Goal: Information Seeking & Learning: Learn about a topic

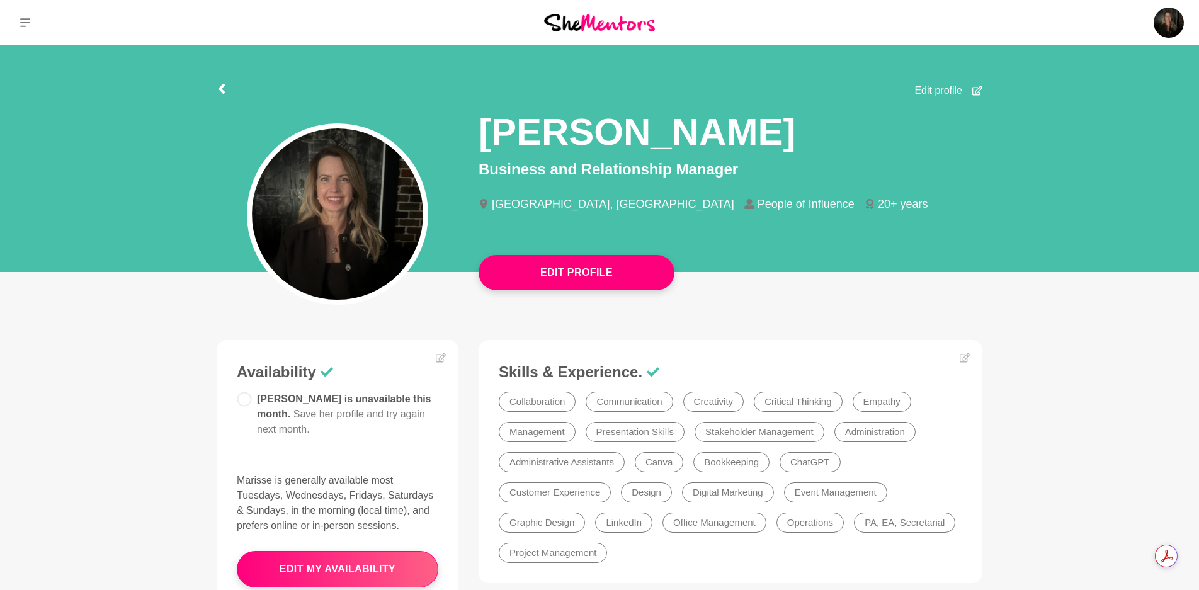
click at [614, 26] on img at bounding box center [599, 22] width 111 height 17
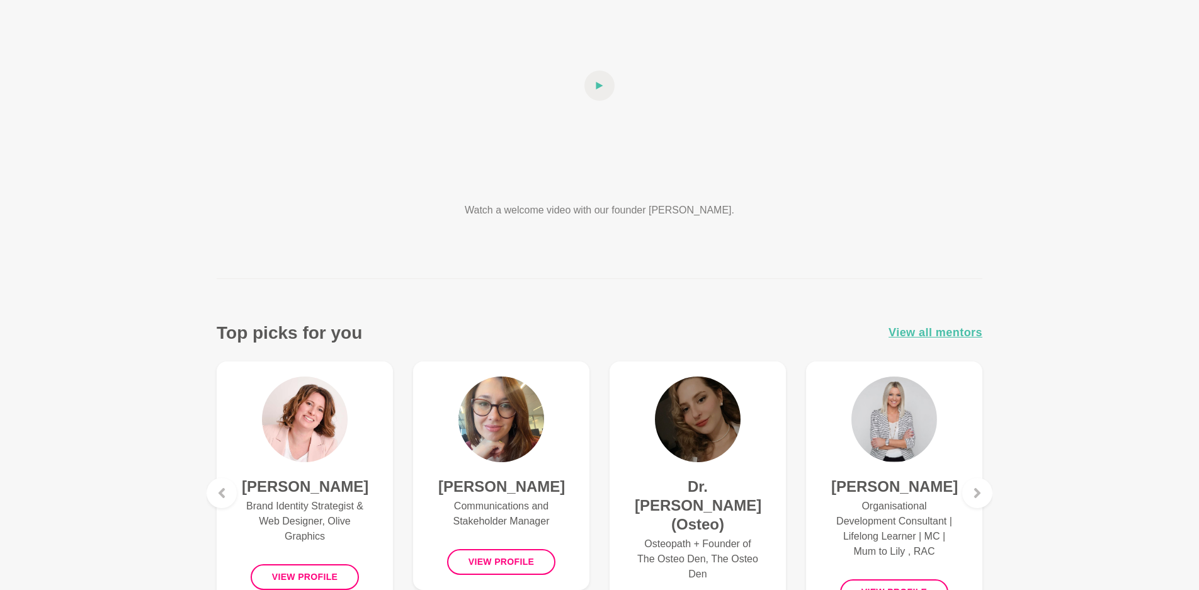
scroll to position [228, 0]
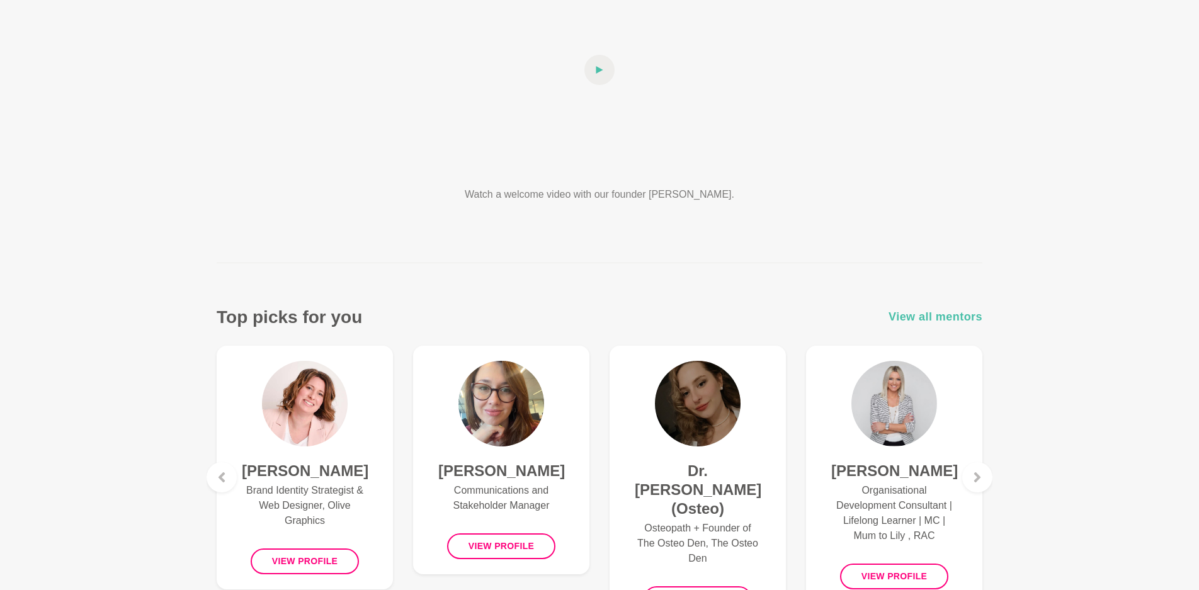
click at [918, 320] on span "View all mentors" at bounding box center [935, 317] width 94 height 18
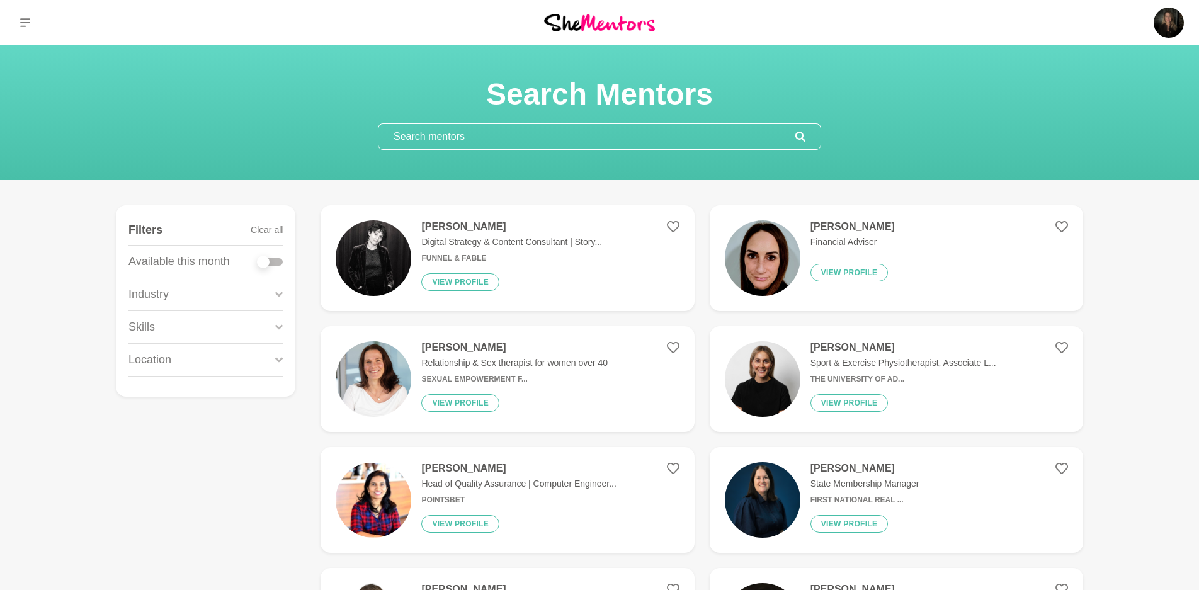
click at [276, 359] on icon at bounding box center [279, 359] width 8 height 17
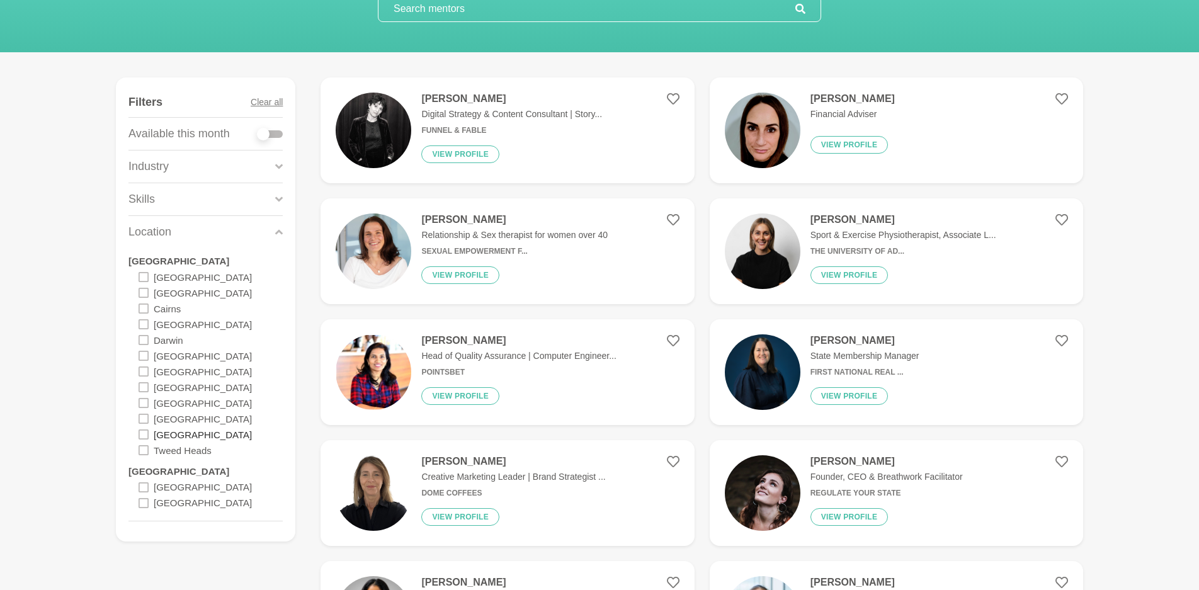
scroll to position [133, 0]
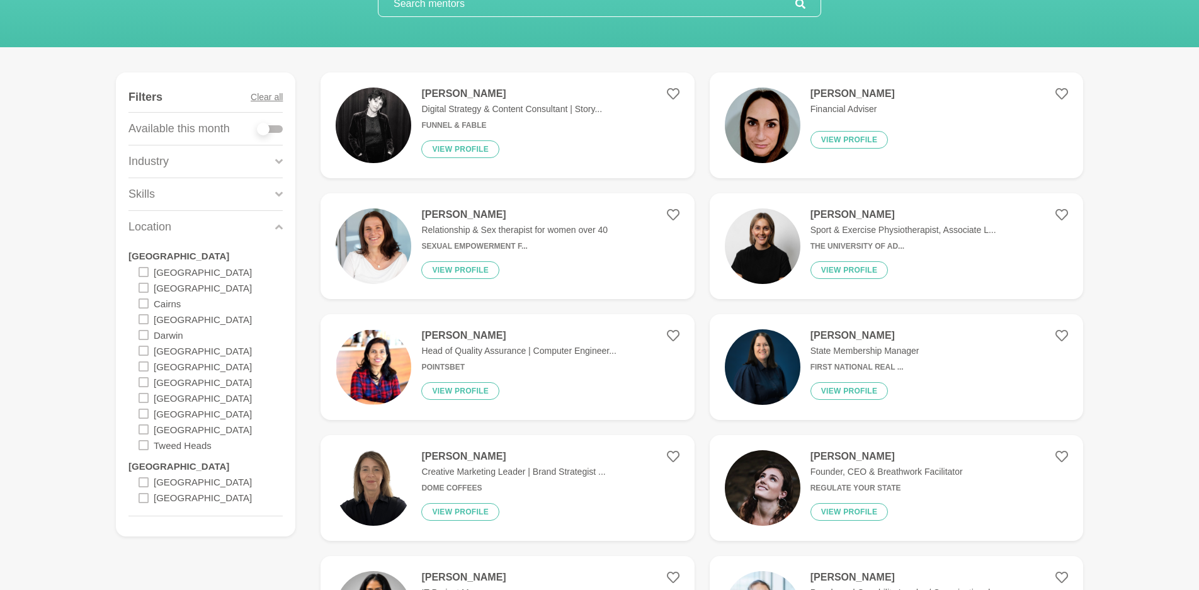
click at [146, 430] on icon at bounding box center [143, 429] width 10 height 10
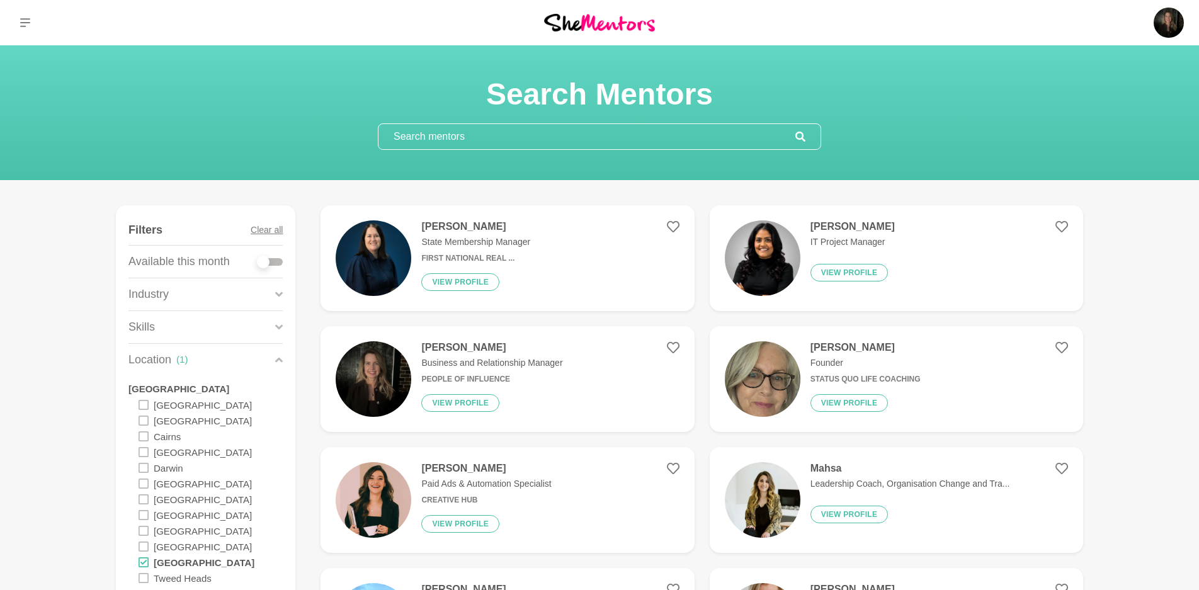
click at [638, 135] on input "text" at bounding box center [586, 136] width 417 height 25
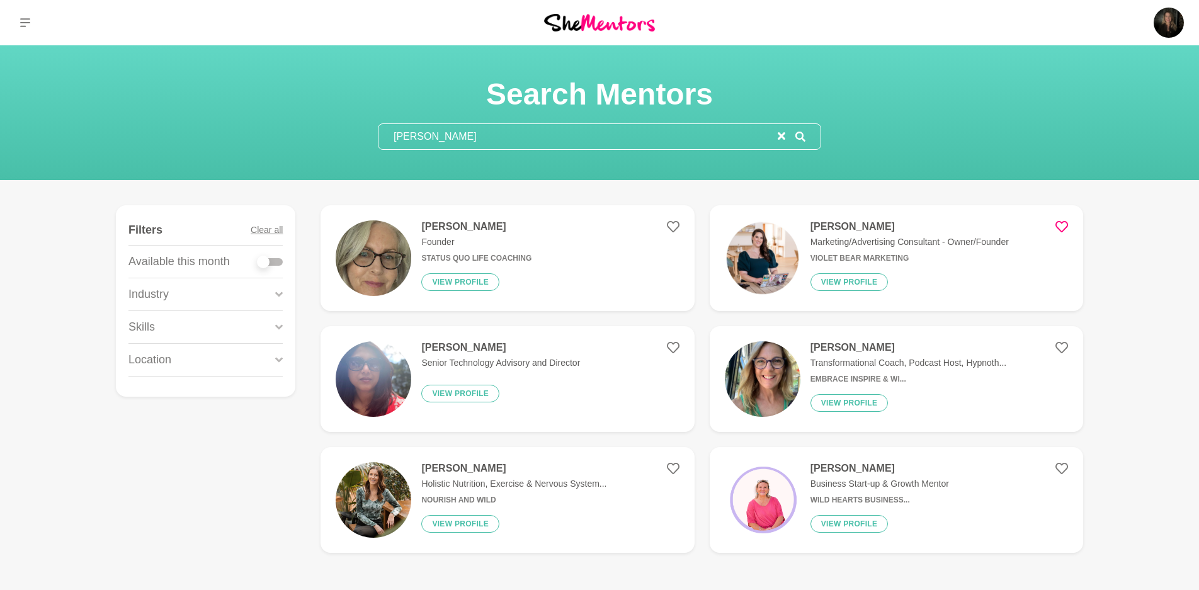
type input "[PERSON_NAME]"
click at [517, 264] on div "[PERSON_NAME] Founder Status Quo Life Coaching View profile" at bounding box center [471, 258] width 120 height 76
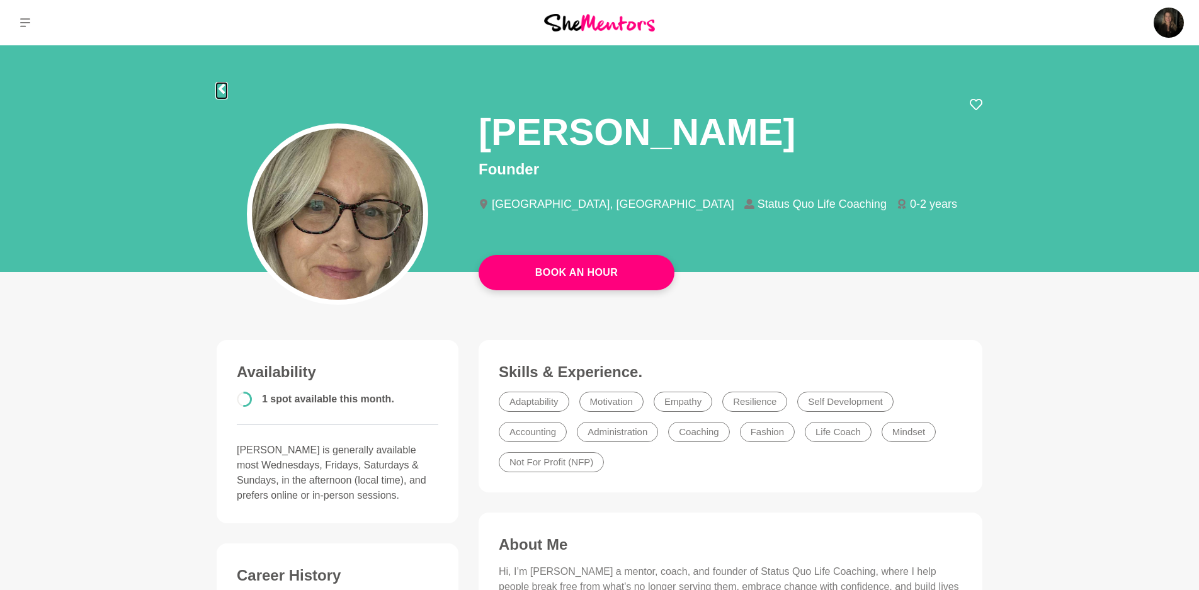
click at [220, 88] on icon at bounding box center [221, 89] width 6 height 10
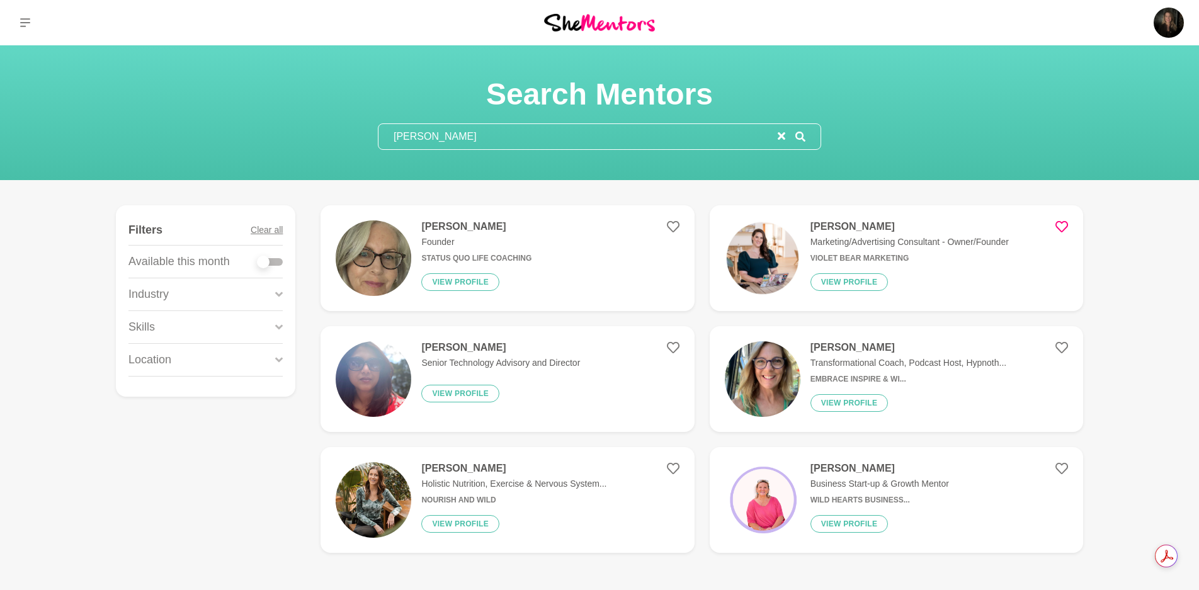
drag, startPoint x: 464, startPoint y: 138, endPoint x: 348, endPoint y: 133, distance: 115.9
click at [348, 133] on div "Search Mentors [PERSON_NAME]" at bounding box center [599, 113] width 1168 height 74
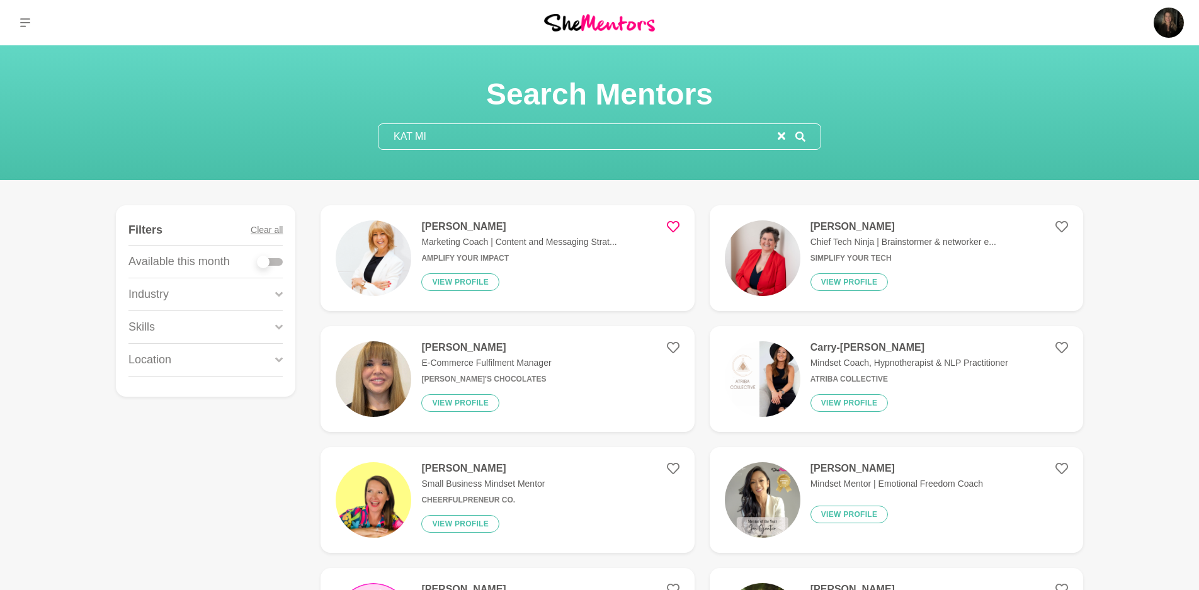
type input "KAT MI"
click at [585, 257] on h6 "Amplify Your Impact" at bounding box center [518, 258] width 195 height 9
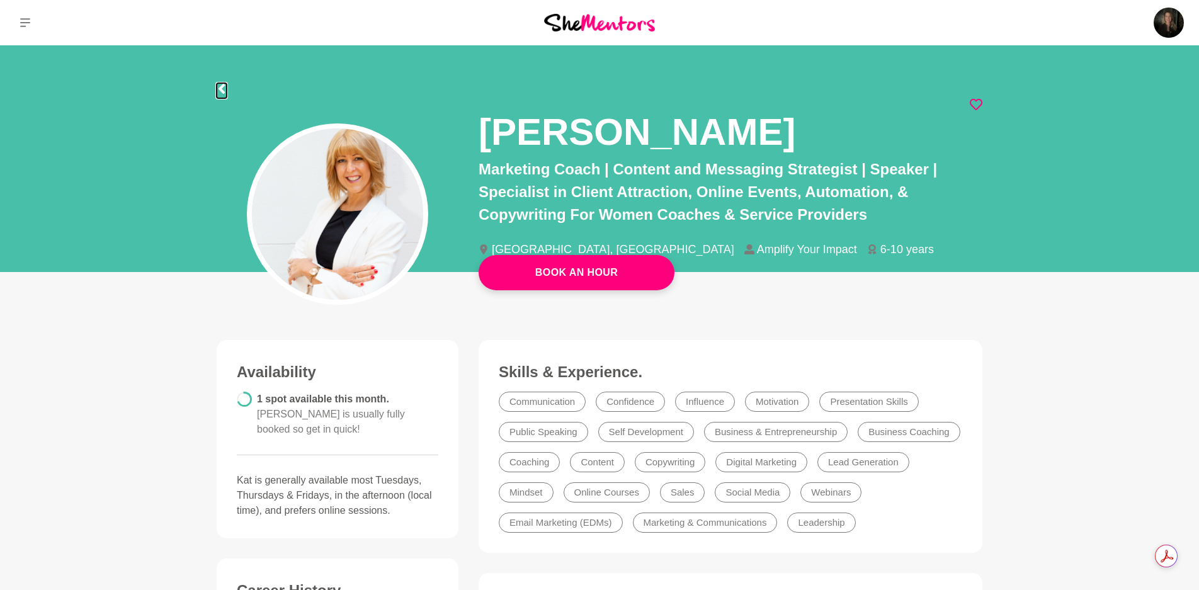
click at [223, 91] on icon at bounding box center [222, 89] width 10 height 10
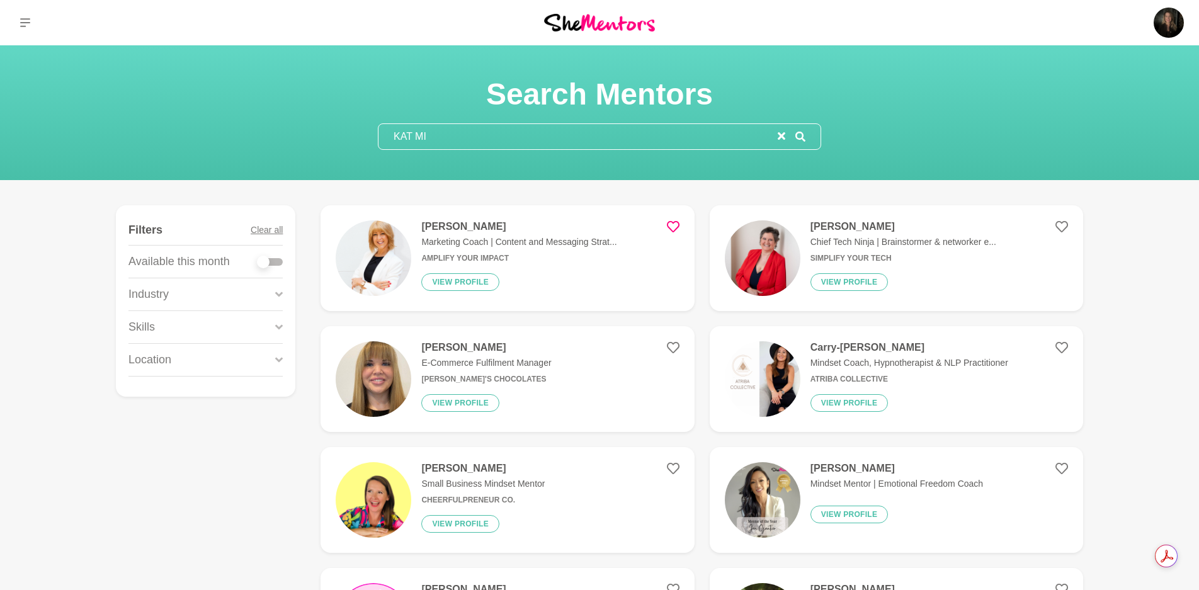
drag, startPoint x: 443, startPoint y: 137, endPoint x: 387, endPoint y: 138, distance: 55.4
click at [387, 138] on input "KAT MI" at bounding box center [577, 136] width 399 height 25
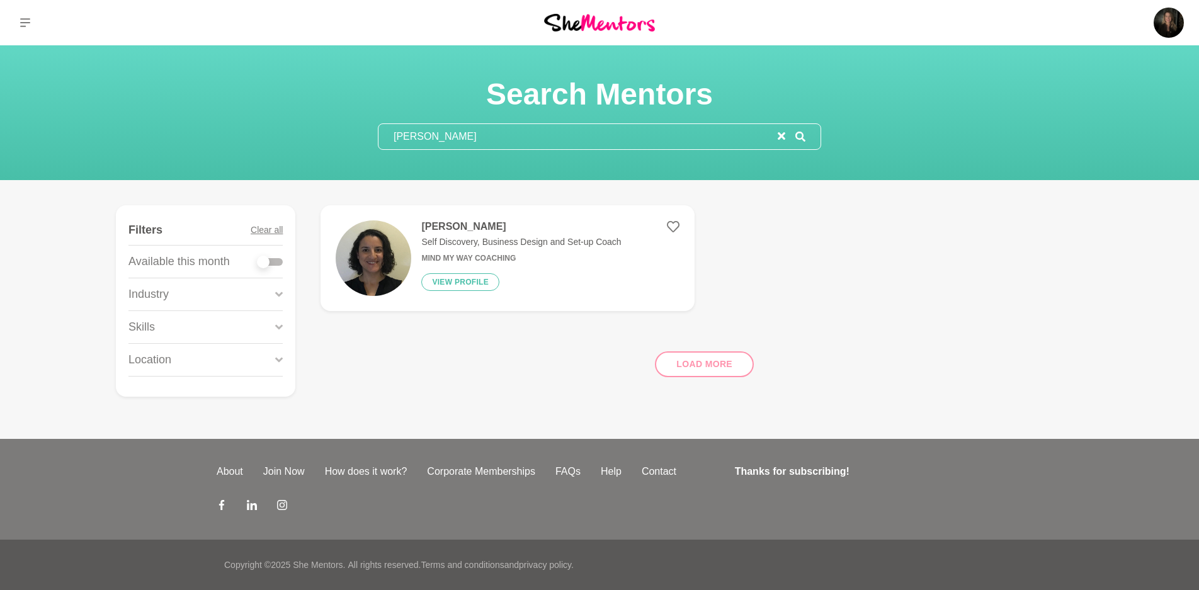
type input "[PERSON_NAME]"
click at [478, 230] on h4 "[PERSON_NAME]" at bounding box center [521, 226] width 200 height 13
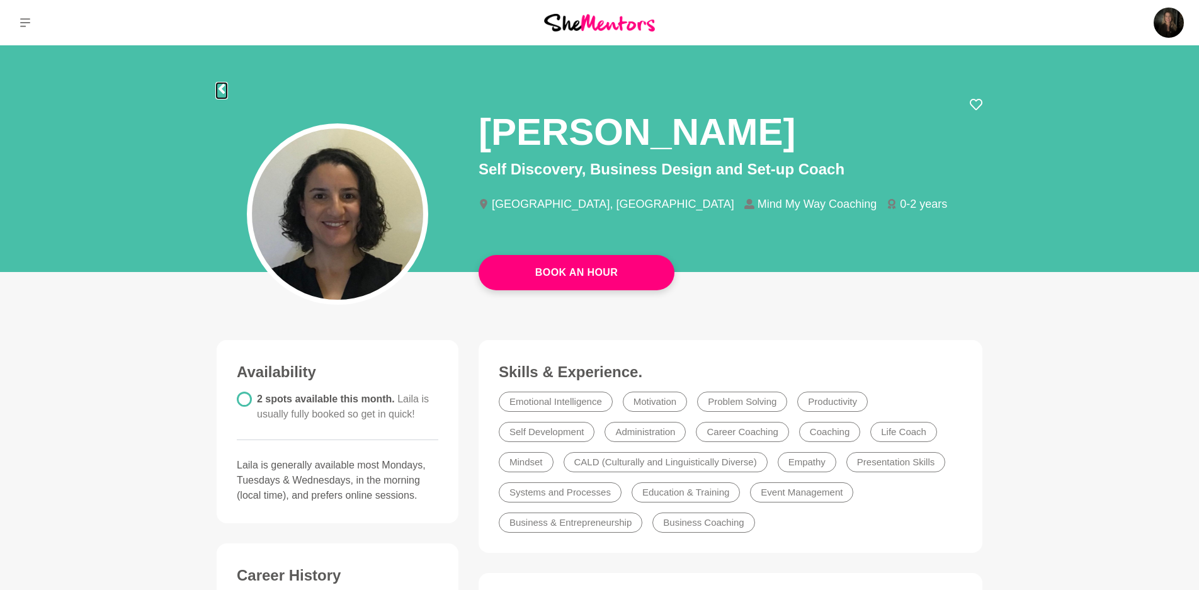
click at [222, 90] on icon at bounding box center [221, 89] width 6 height 10
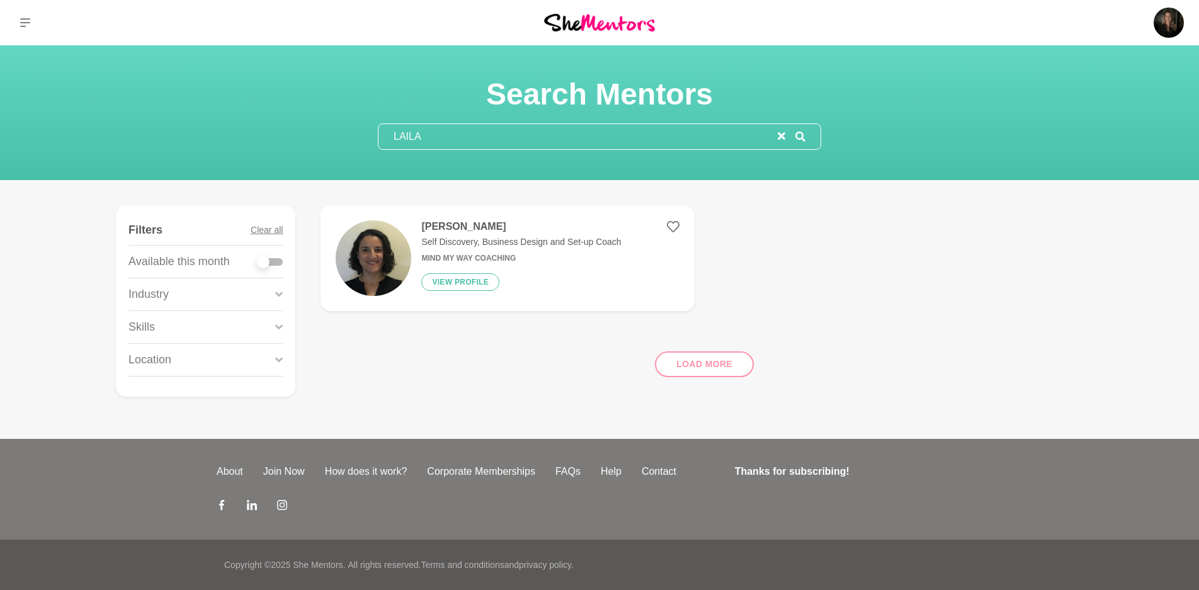
drag, startPoint x: 424, startPoint y: 140, endPoint x: 373, endPoint y: 138, distance: 50.4
click at [373, 138] on section "Search Mentors LAILA" at bounding box center [599, 113] width 483 height 74
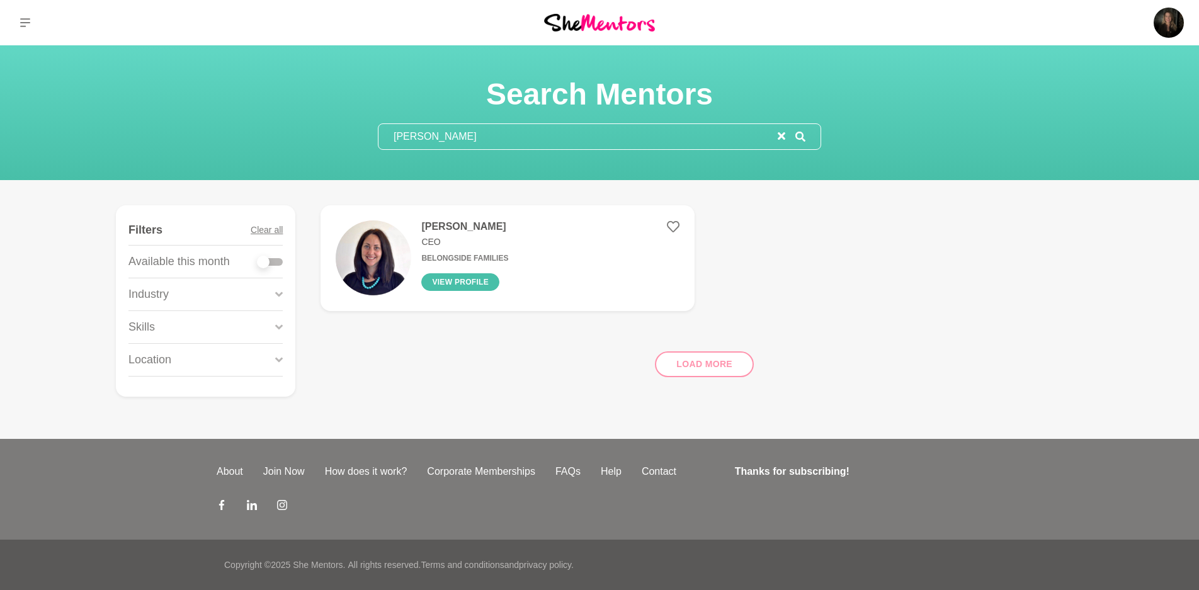
type input "[PERSON_NAME]"
click at [462, 276] on button "View profile" at bounding box center [460, 282] width 78 height 18
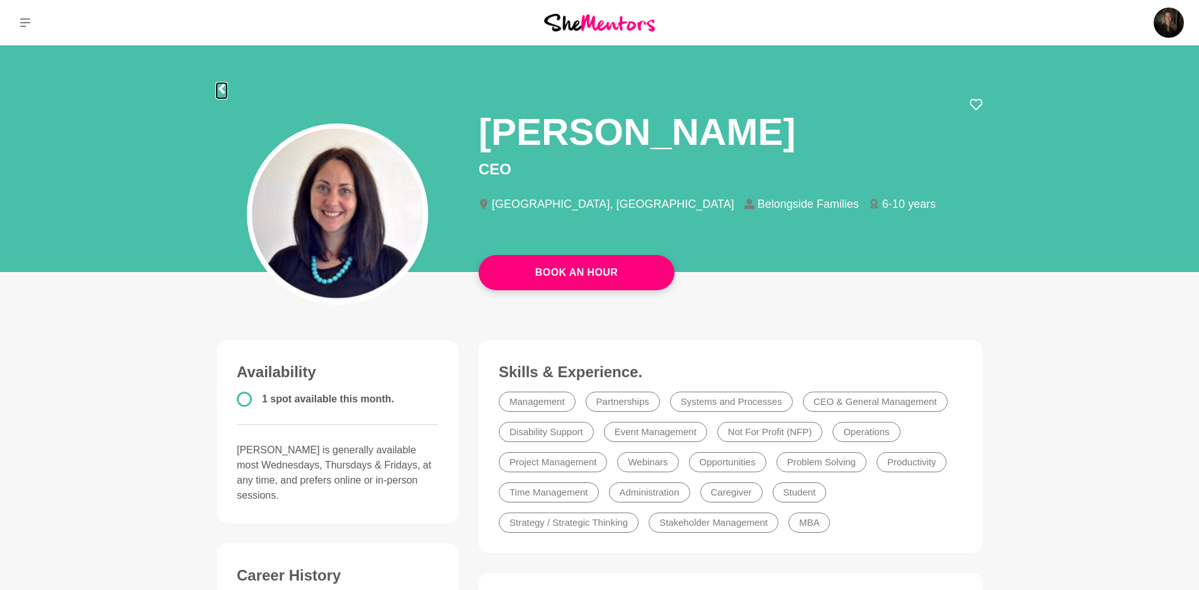
drag, startPoint x: 221, startPoint y: 89, endPoint x: 228, endPoint y: 90, distance: 7.6
click at [221, 89] on icon at bounding box center [221, 89] width 6 height 10
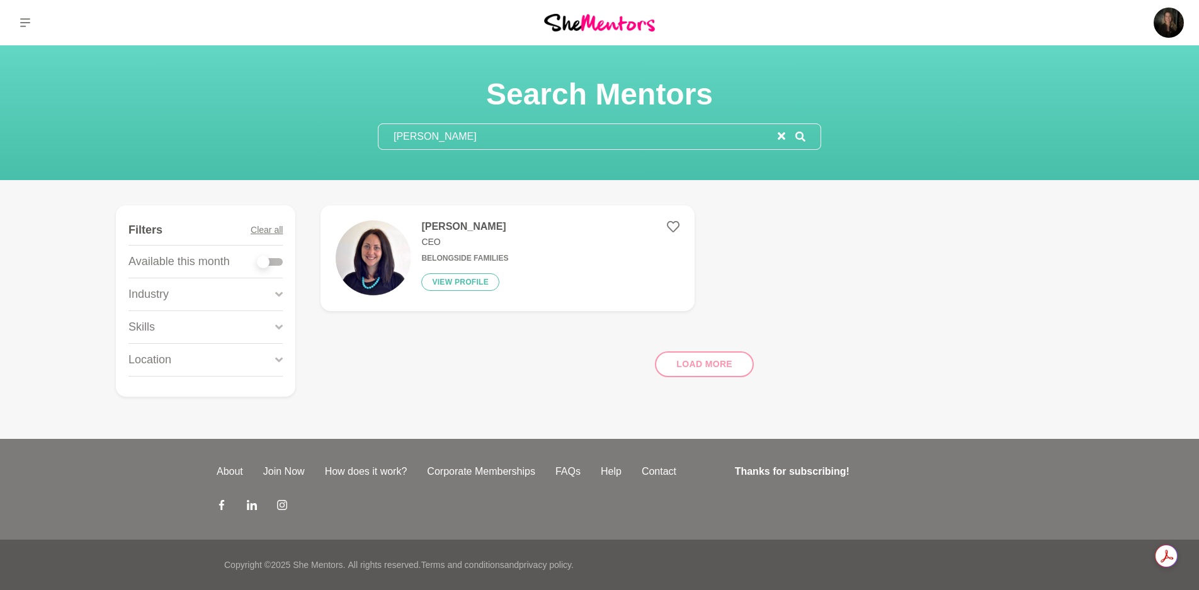
drag, startPoint x: 416, startPoint y: 135, endPoint x: 375, endPoint y: 135, distance: 40.9
click at [375, 135] on section "Search Mentors [PERSON_NAME]" at bounding box center [599, 113] width 483 height 74
type input "[PERSON_NAME]"
click at [524, 230] on h4 "[PERSON_NAME]" at bounding box center [492, 226] width 142 height 13
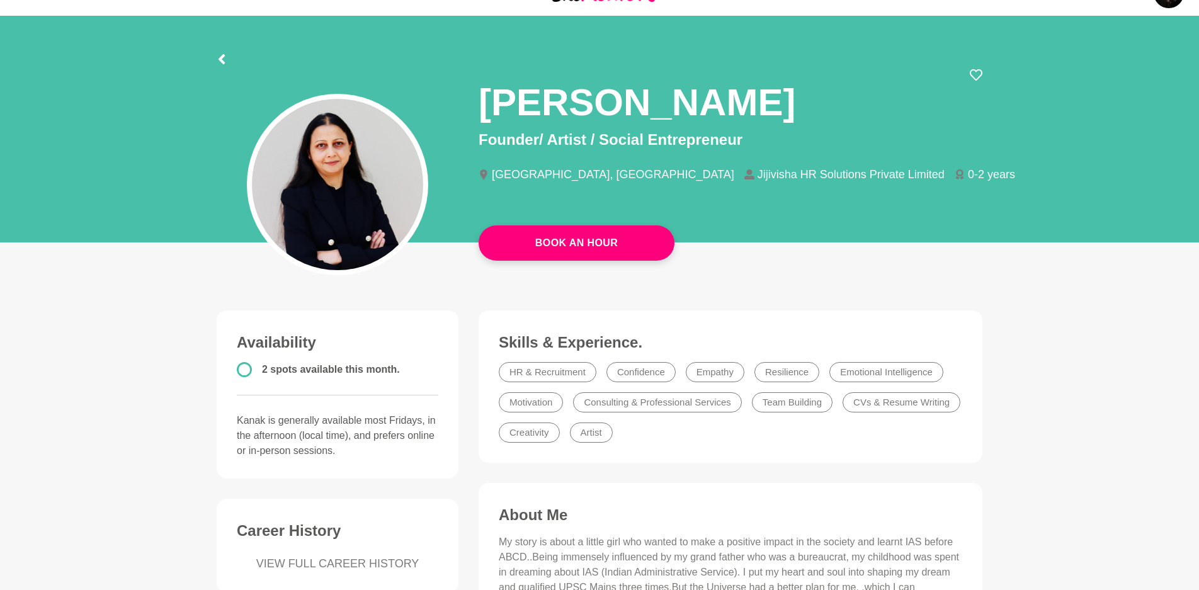
scroll to position [28, 0]
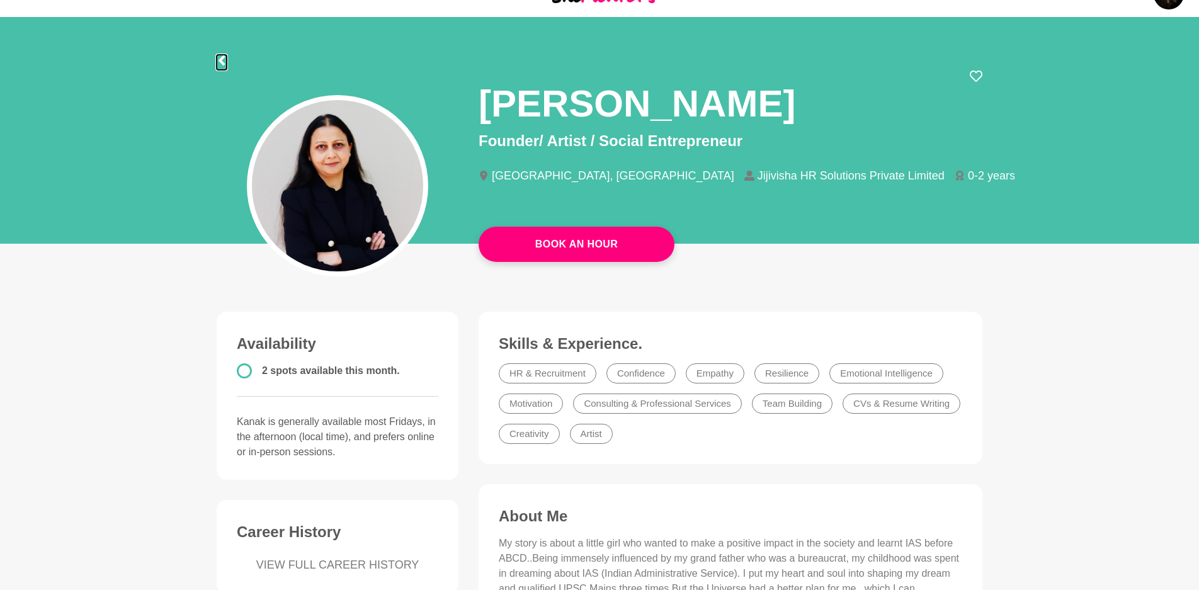
click at [223, 62] on icon at bounding box center [222, 60] width 10 height 10
click at [223, 62] on section "[PERSON_NAME] Founder/ Artist / Social Entrepreneur [GEOGRAPHIC_DATA], [GEOGRAP…" at bounding box center [599, 134] width 806 height 234
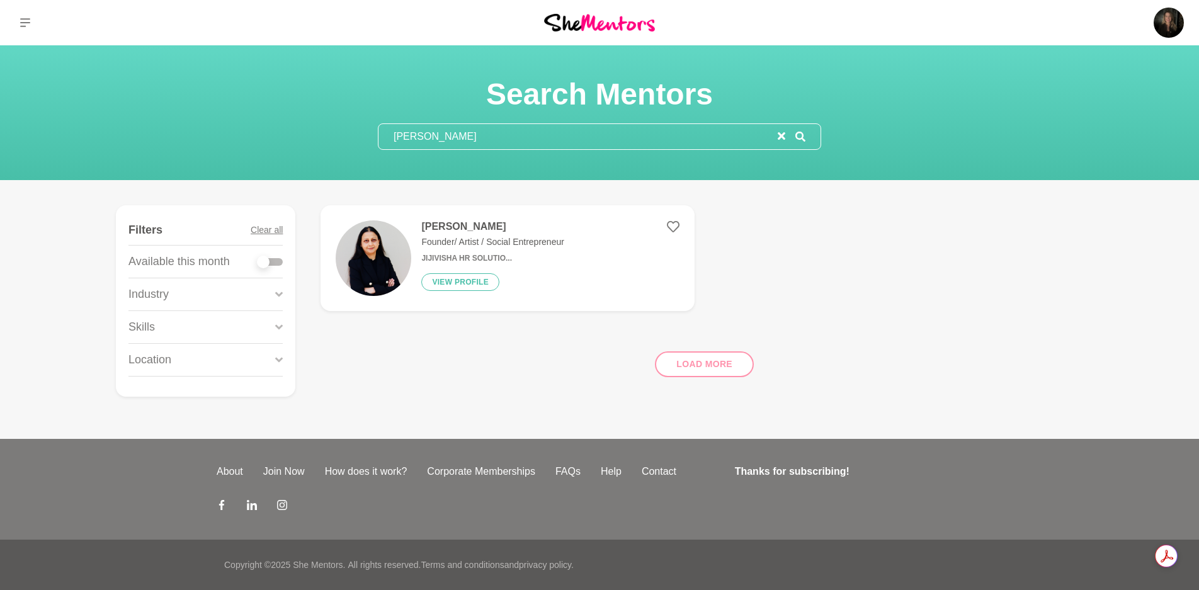
drag, startPoint x: 463, startPoint y: 134, endPoint x: 364, endPoint y: 133, distance: 98.2
click at [364, 133] on section "Search Mentors [PERSON_NAME]" at bounding box center [599, 113] width 483 height 74
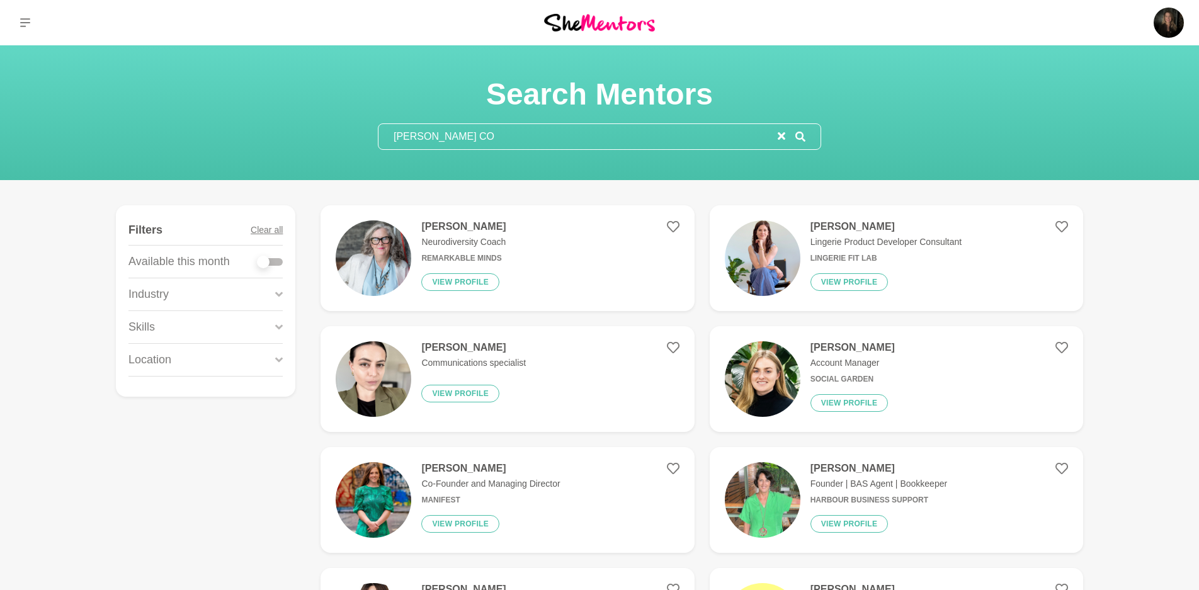
drag, startPoint x: 439, startPoint y: 133, endPoint x: 378, endPoint y: 135, distance: 61.7
click at [378, 135] on input "[PERSON_NAME] CO" at bounding box center [577, 136] width 399 height 25
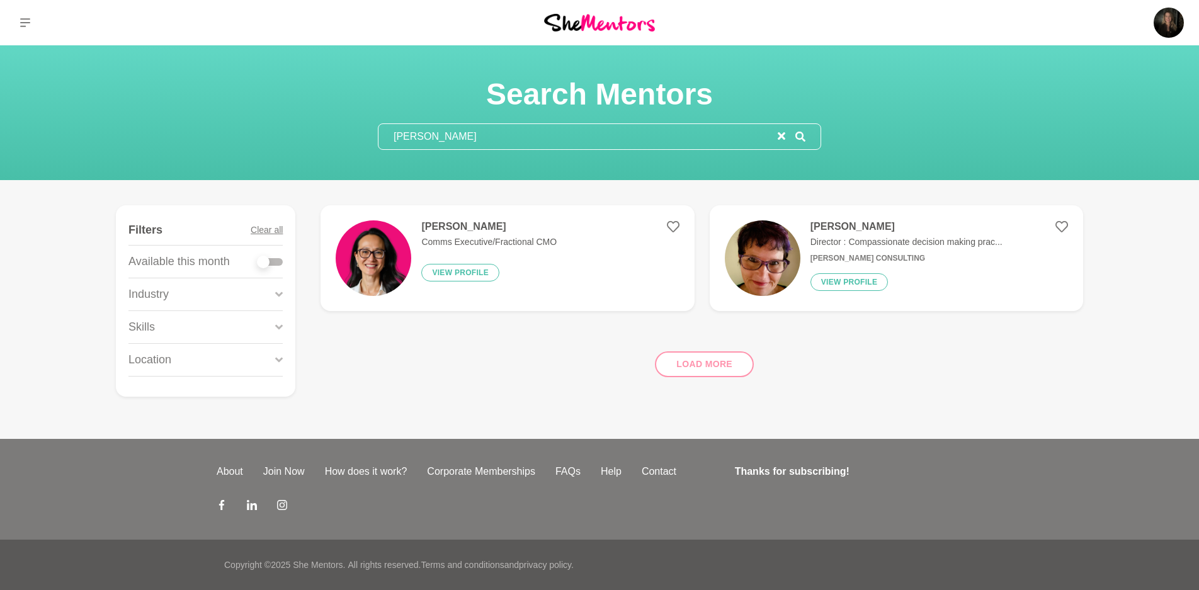
type input "[PERSON_NAME]"
click at [454, 227] on h4 "[PERSON_NAME]" at bounding box center [488, 226] width 135 height 13
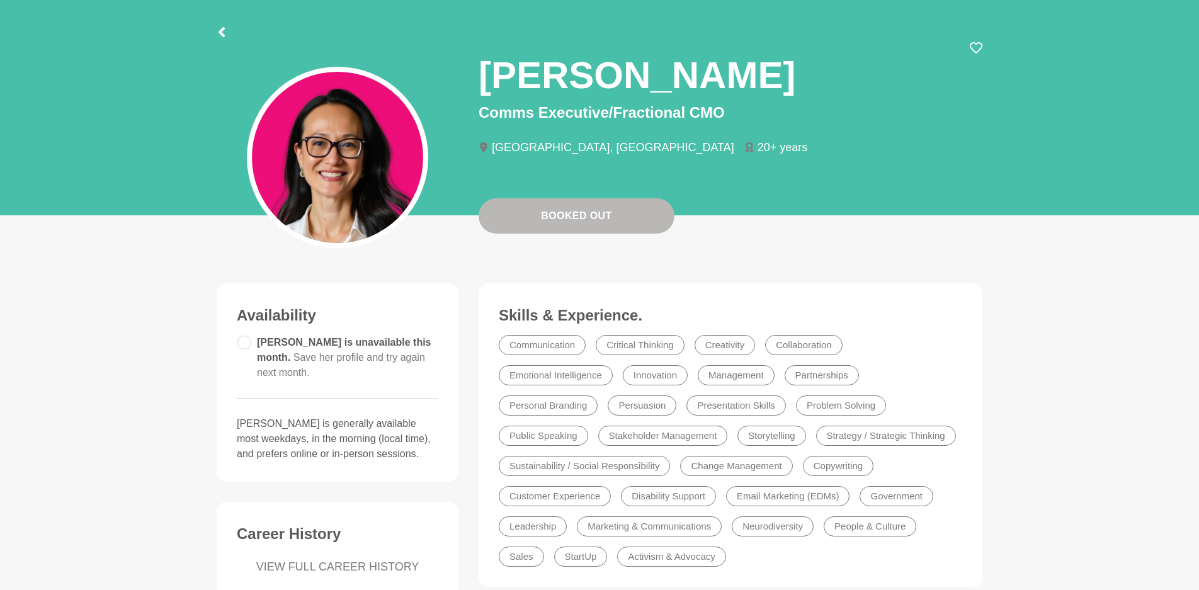
scroll to position [55, 0]
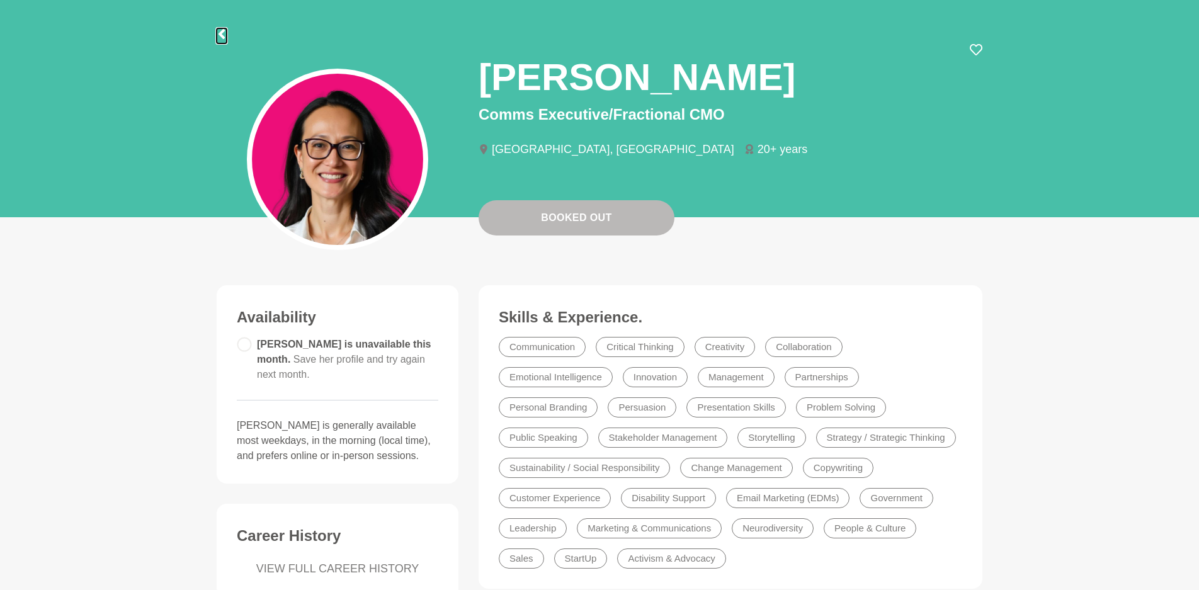
click at [223, 33] on icon at bounding box center [222, 34] width 10 height 10
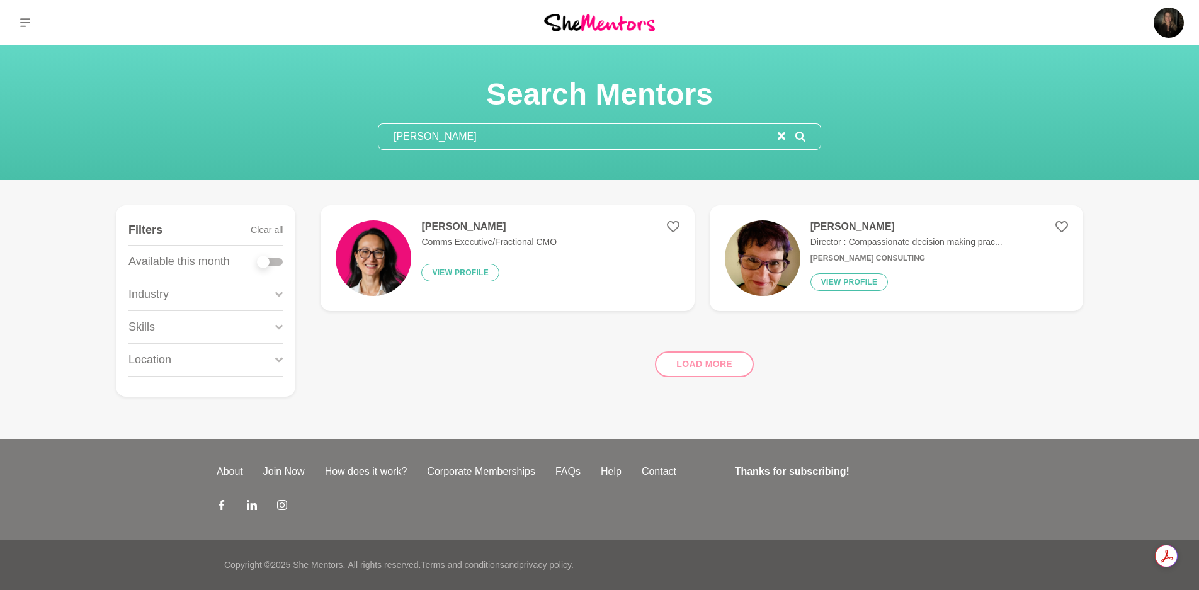
drag, startPoint x: 422, startPoint y: 127, endPoint x: 363, endPoint y: 121, distance: 59.5
click at [363, 121] on section "Search Mentors [PERSON_NAME]" at bounding box center [599, 113] width 483 height 74
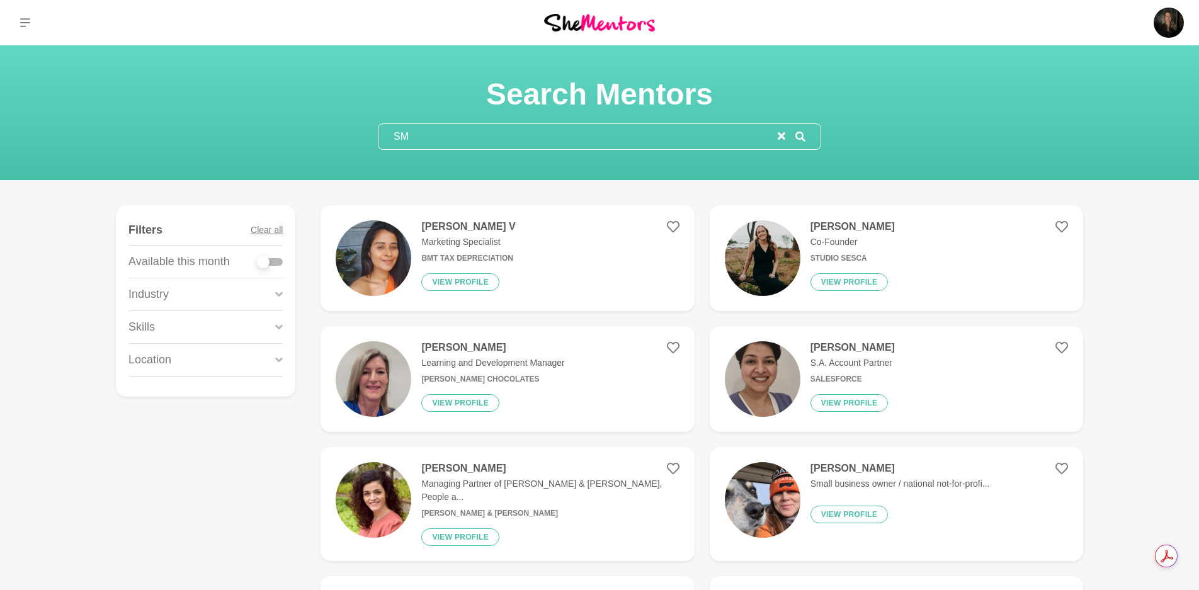
type input "SM"
click at [456, 223] on h4 "[PERSON_NAME] V" at bounding box center [468, 226] width 94 height 13
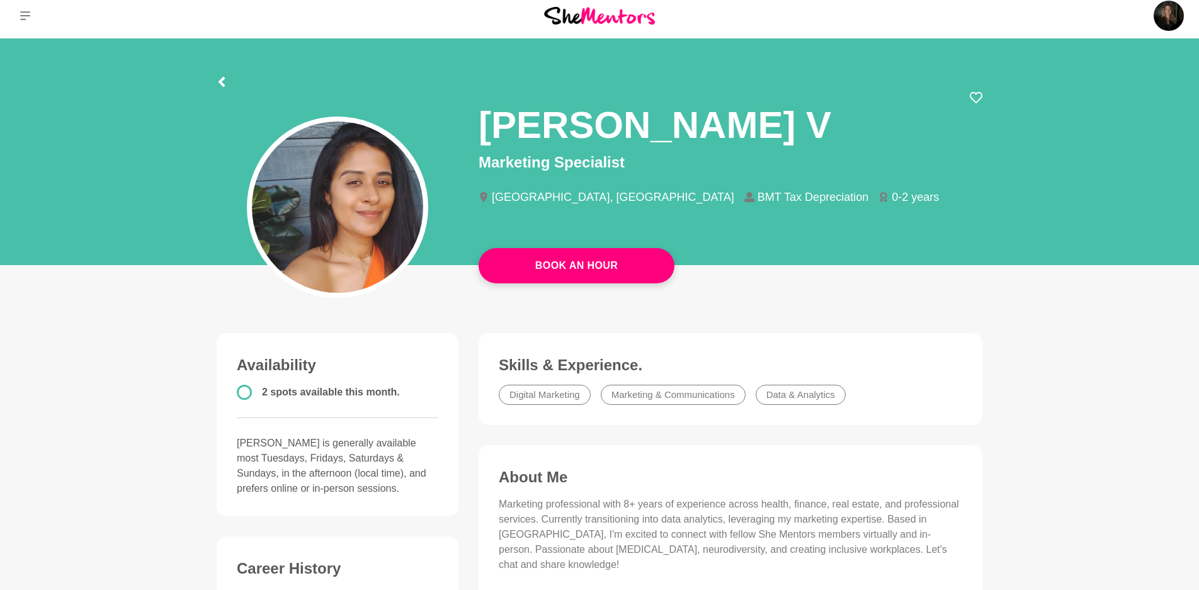
scroll to position [4, 0]
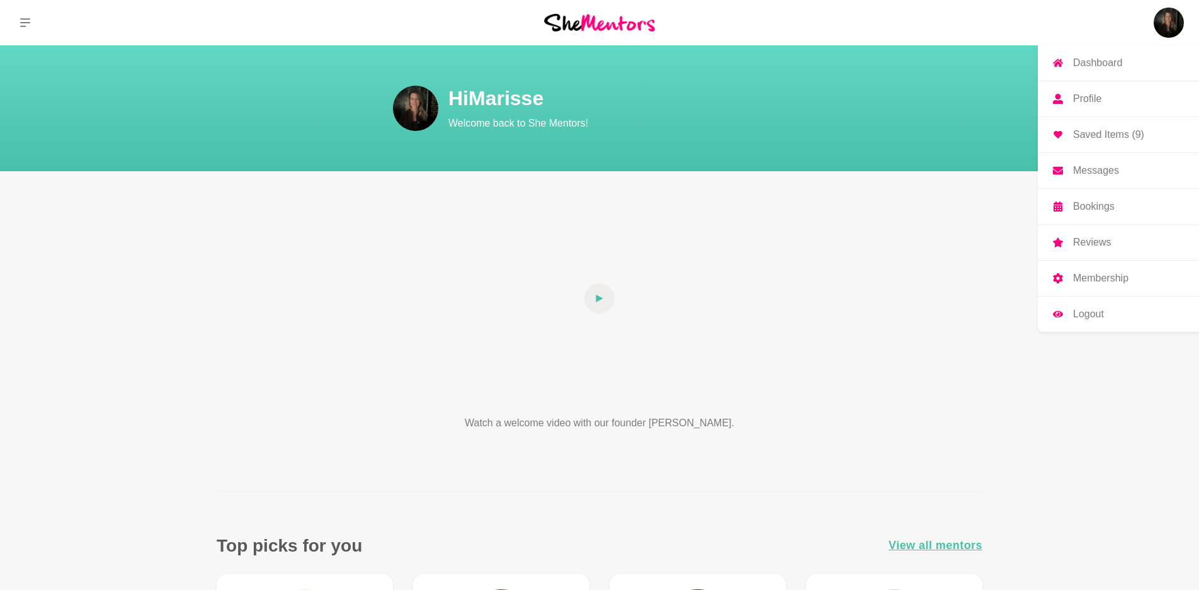
click at [1160, 20] on img at bounding box center [1168, 23] width 30 height 30
